Goal: Task Accomplishment & Management: Manage account settings

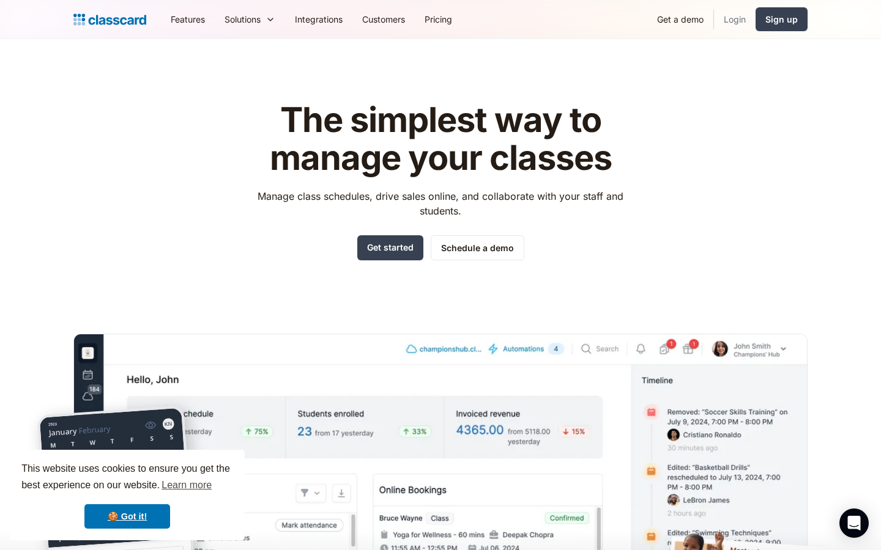
click at [738, 21] on link "Login" at bounding box center [735, 20] width 42 height 28
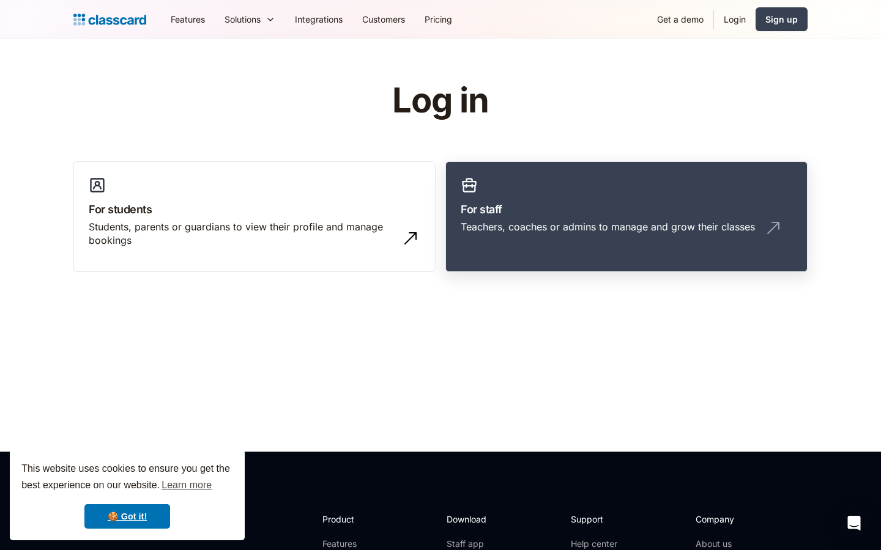
click at [569, 194] on link "For staff Teachers, coaches or admins to manage and grow their classes" at bounding box center [626, 216] width 362 height 111
